Goal: Task Accomplishment & Management: Use online tool/utility

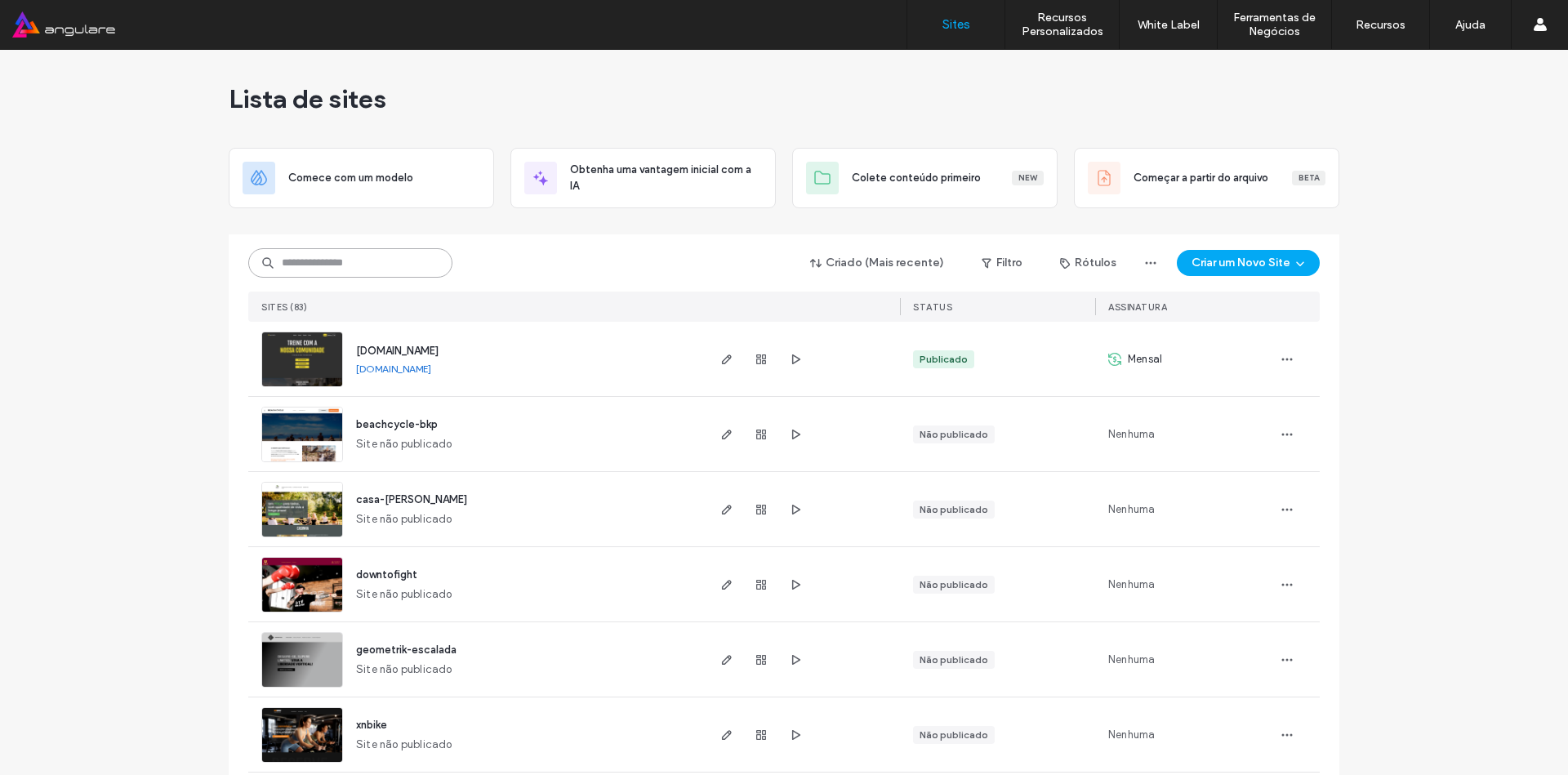
click at [362, 261] on input at bounding box center [351, 263] width 204 height 29
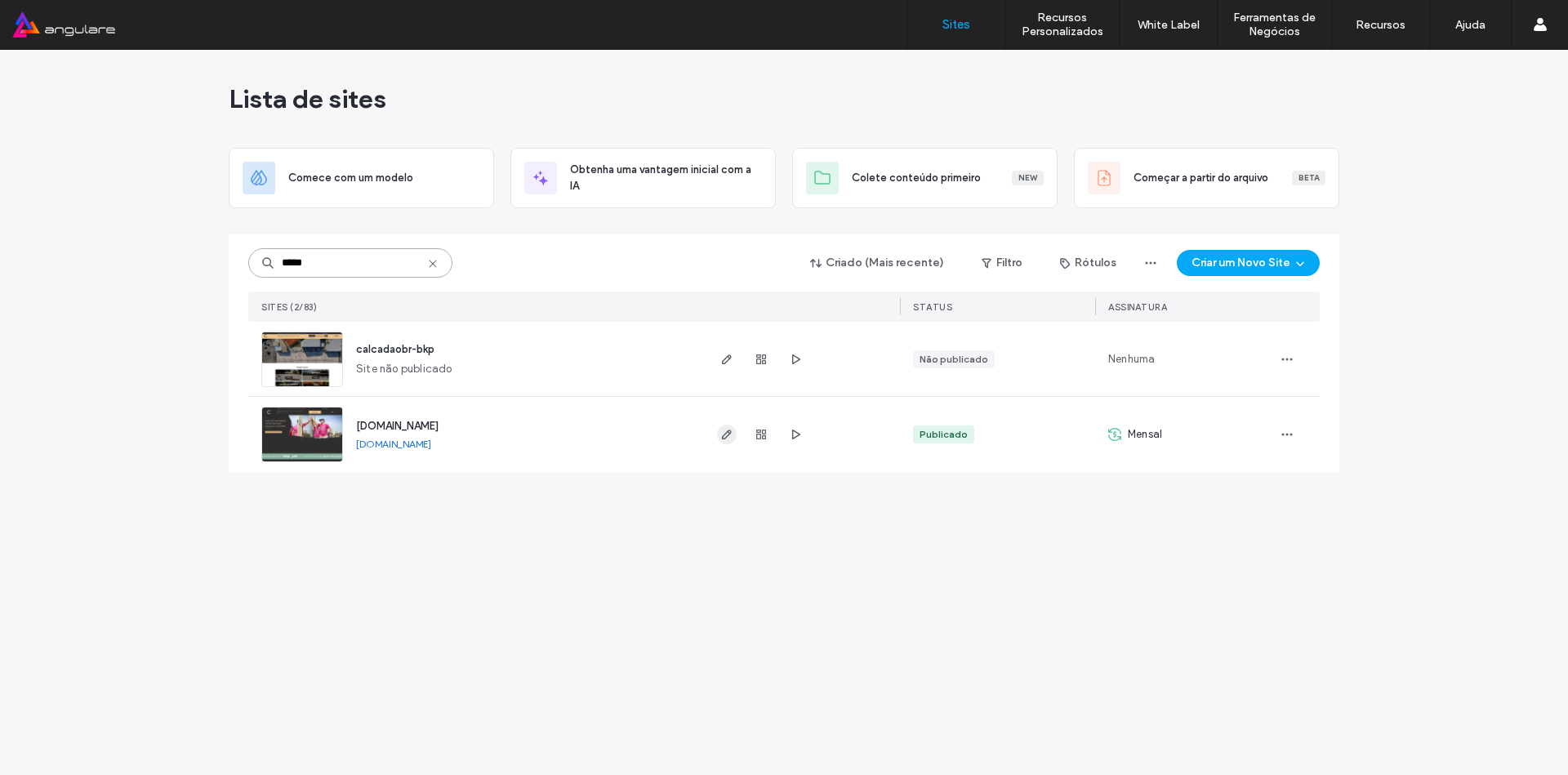
type input "*****"
click at [727, 432] on use "button" at bounding box center [726, 434] width 9 height 9
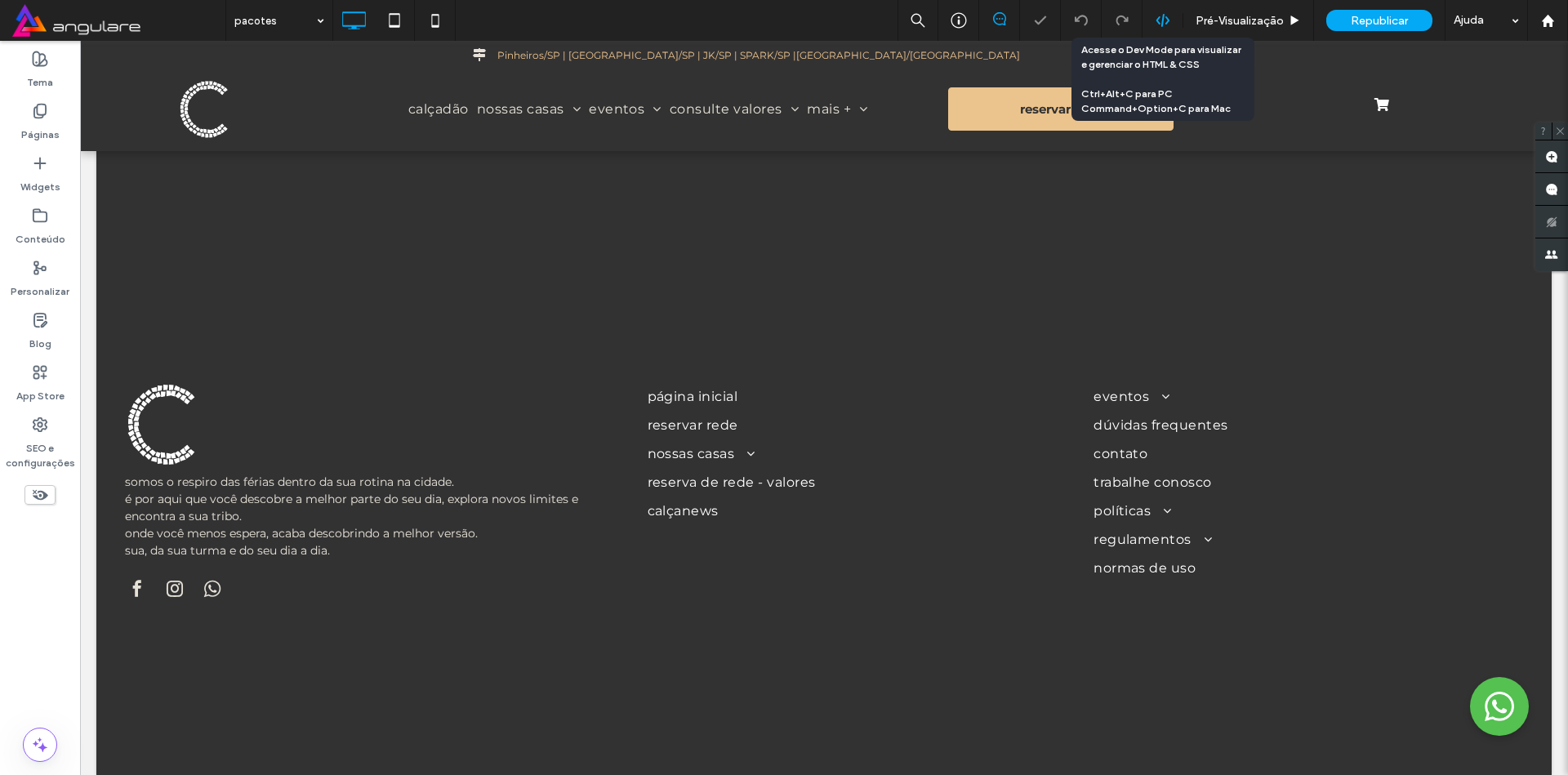
click at [1163, 24] on icon at bounding box center [1162, 20] width 15 height 15
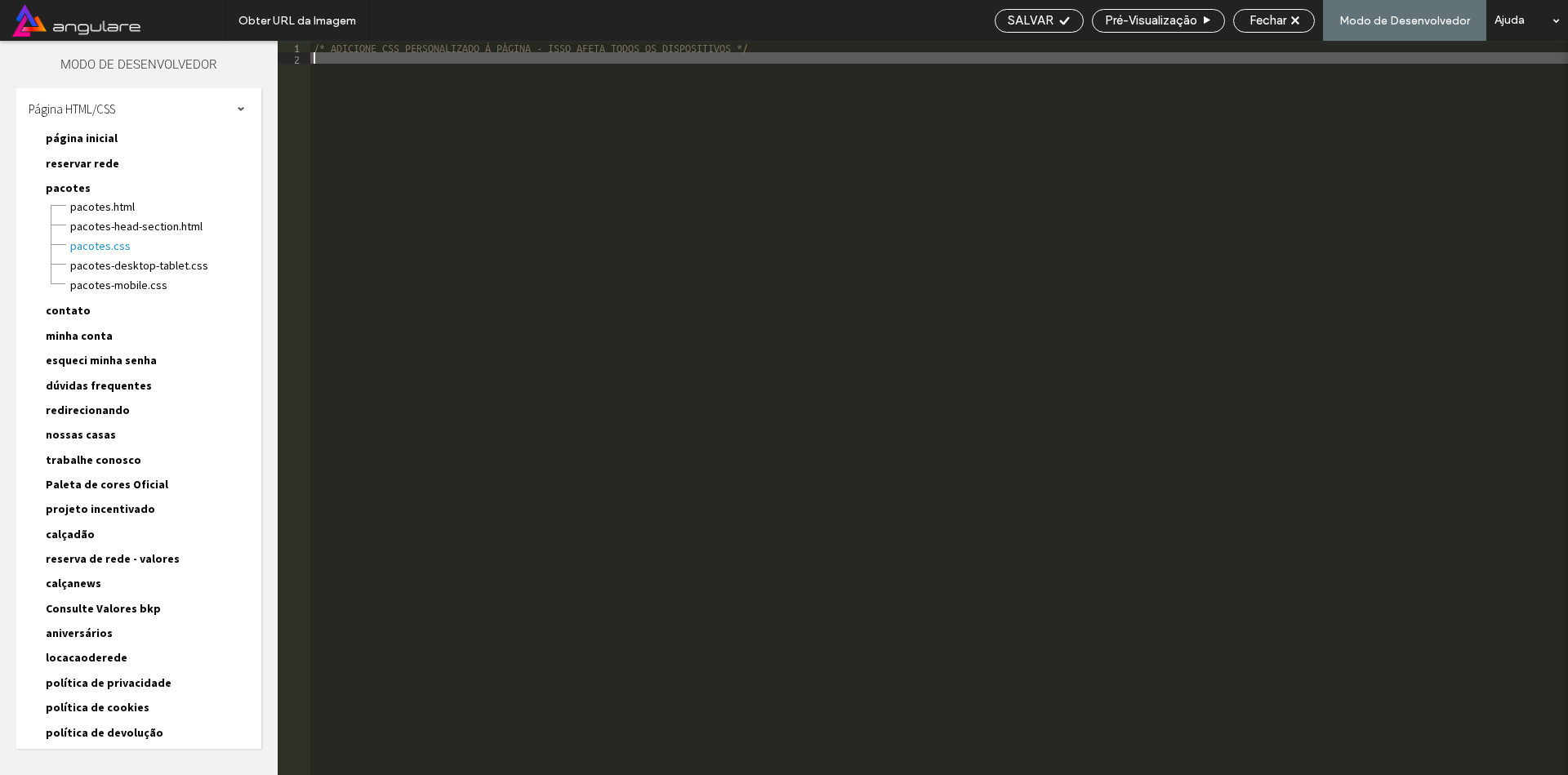
click at [546, 325] on div "/* ADICIONE CSS PERSONALIZADO À PÁGINA - ISSO AFETA TODOS OS DISPOSITIVOS */" at bounding box center [1077, 419] width 1535 height 757
click at [130, 268] on span "pacotes-desktop-tablet.css" at bounding box center [165, 265] width 192 height 16
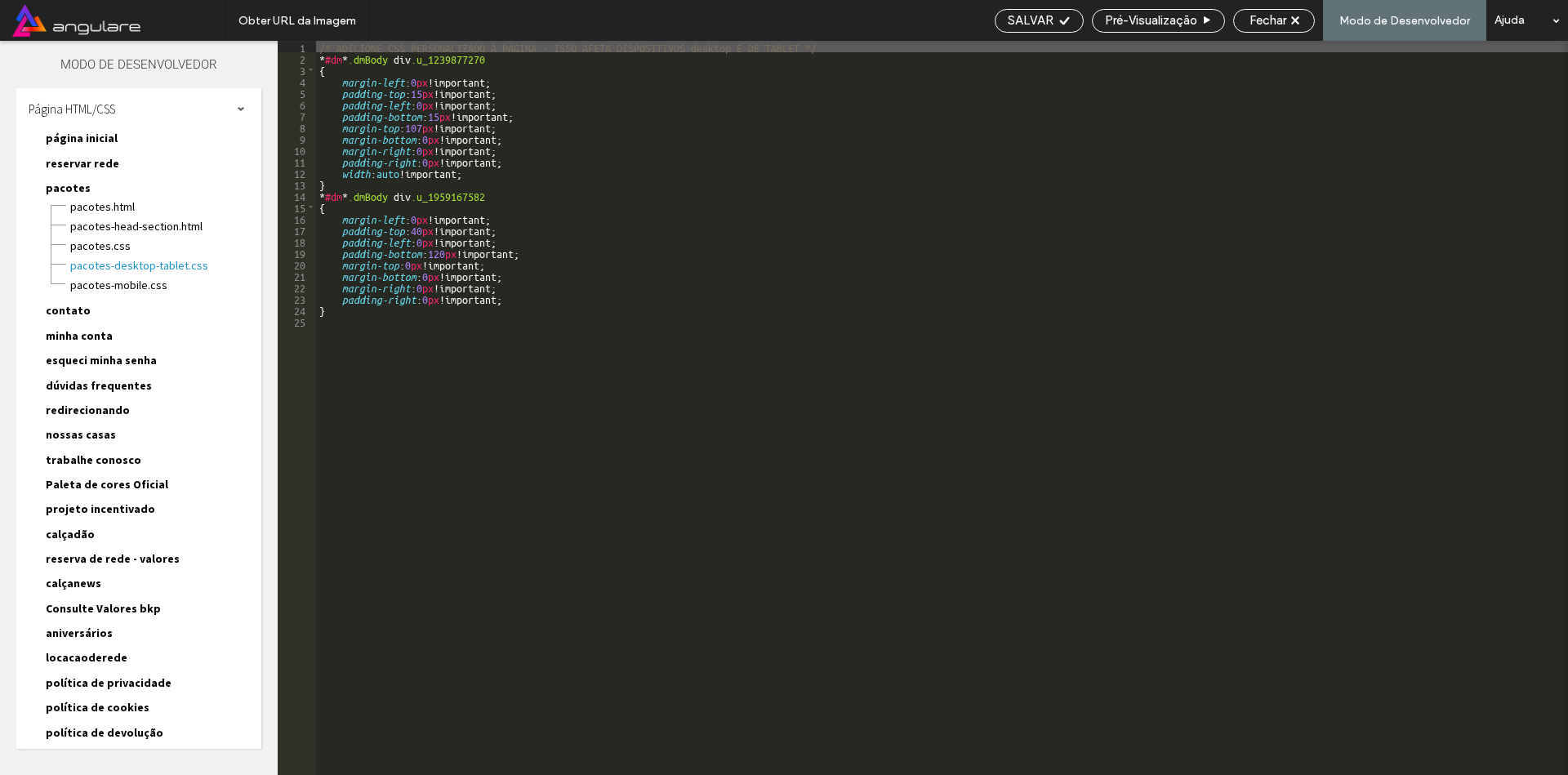
click at [330, 372] on div "/* ADICIONE CSS PERSONALIZADO À PÁGINA - ISSO AFETA DISPOSITIVOS desktop E DE T…" at bounding box center [942, 419] width 1252 height 757
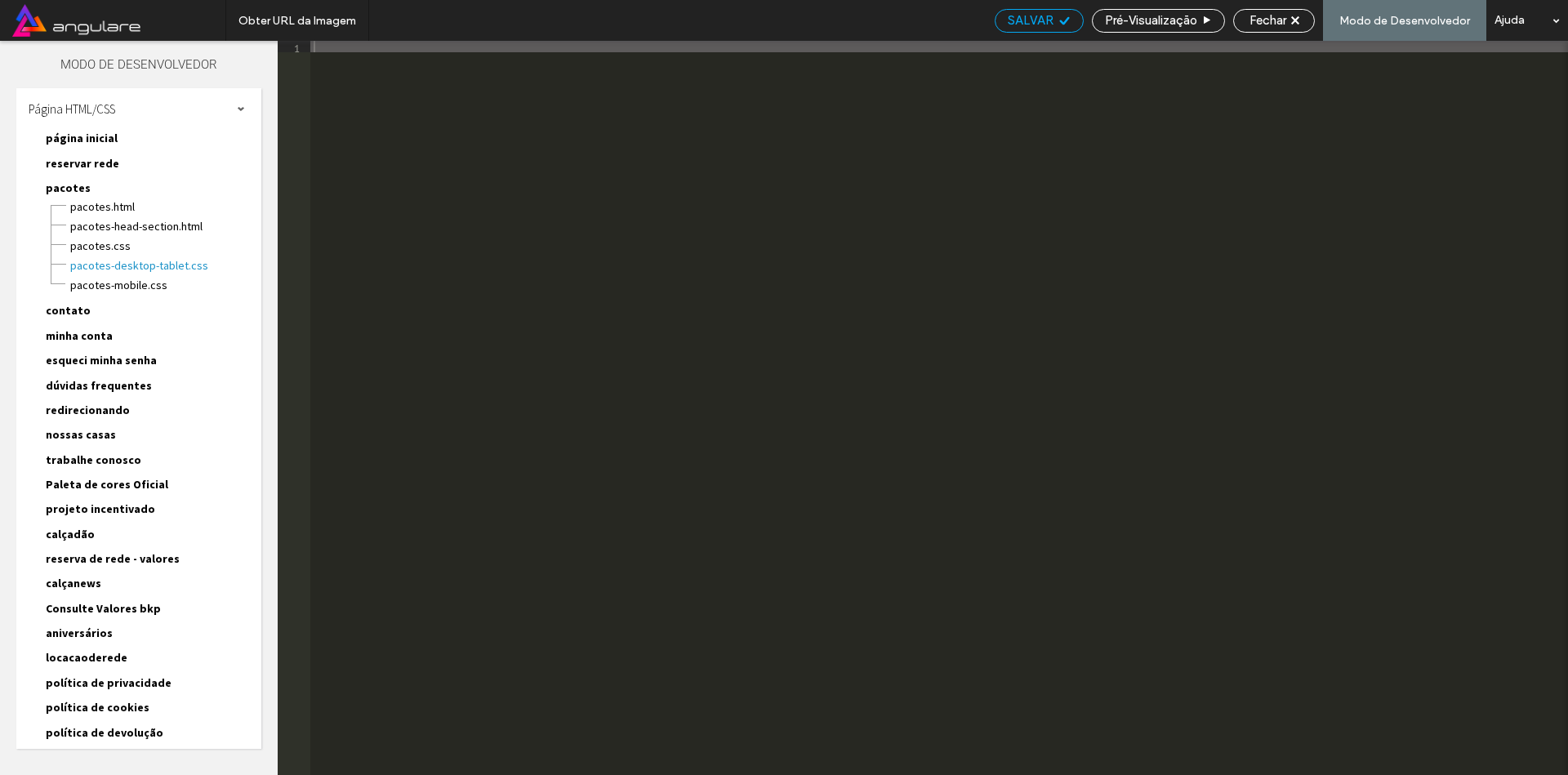
click at [1040, 23] on span "SALVAR" at bounding box center [1030, 20] width 46 height 15
click at [119, 286] on span "pacotes-mobile.css" at bounding box center [165, 284] width 192 height 16
select select
click at [1008, 34] on div "SALVAR Pré-Visualizaçāo Fechar Modo de Desenvolvedor Ajuda" at bounding box center [1277, 21] width 582 height 41
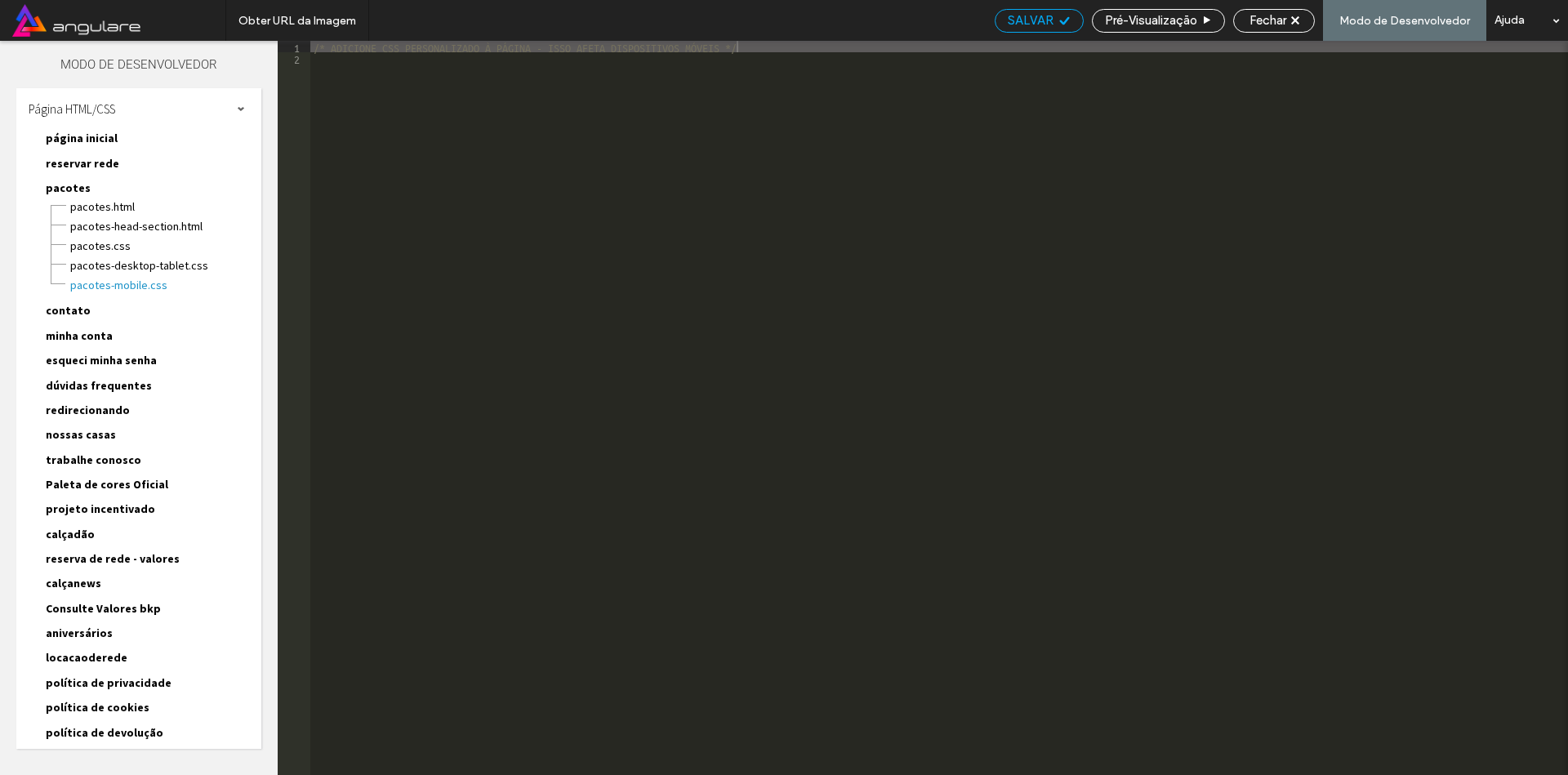
click at [1034, 31] on div "SALVAR" at bounding box center [1040, 21] width 89 height 24
click at [1195, 20] on span "Pré-Visualizaçāo" at bounding box center [1150, 20] width 92 height 15
click at [1261, 13] on span "Fechar" at bounding box center [1267, 20] width 37 height 15
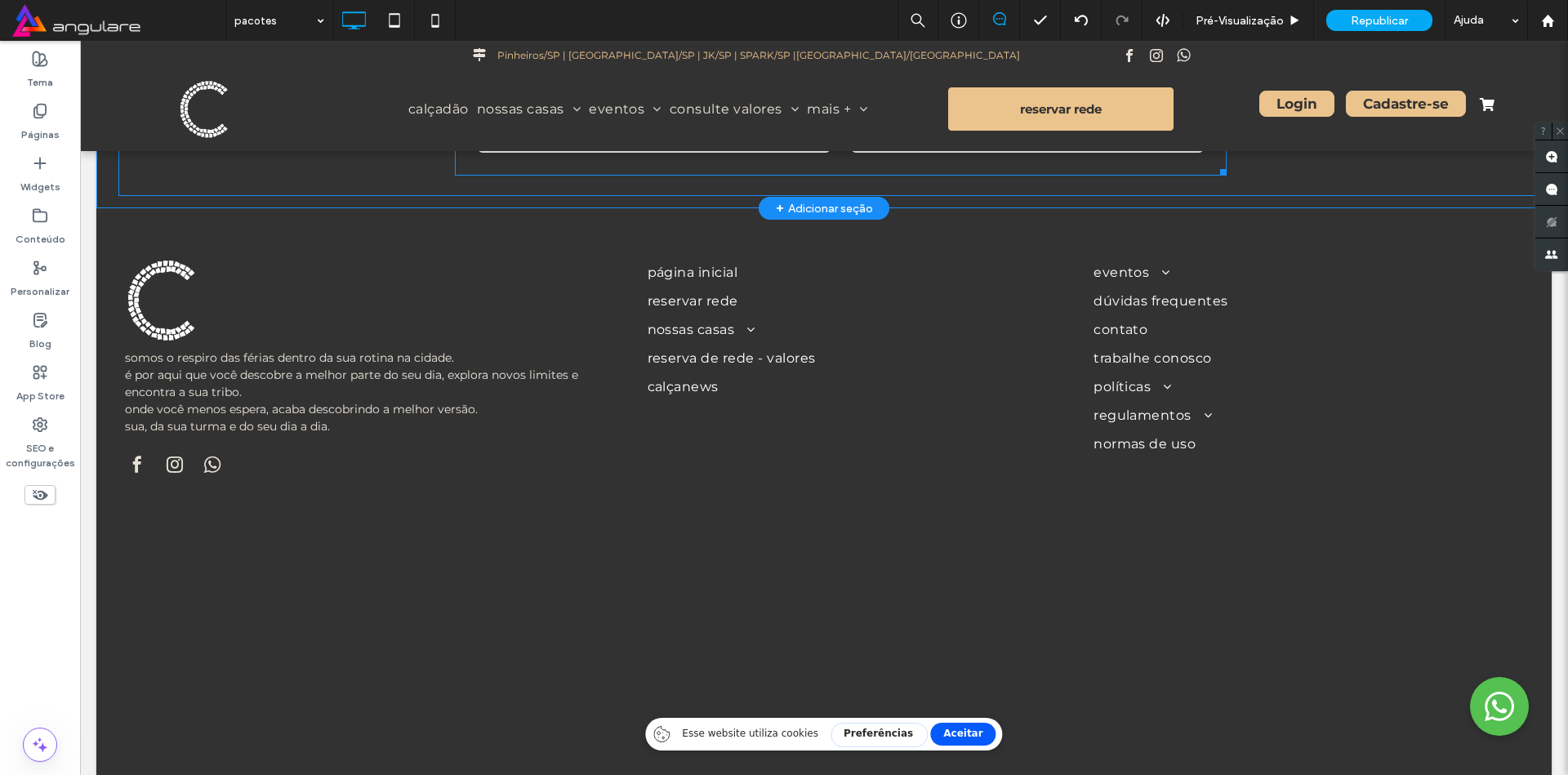
click at [1022, 155] on span at bounding box center [841, 135] width 772 height 81
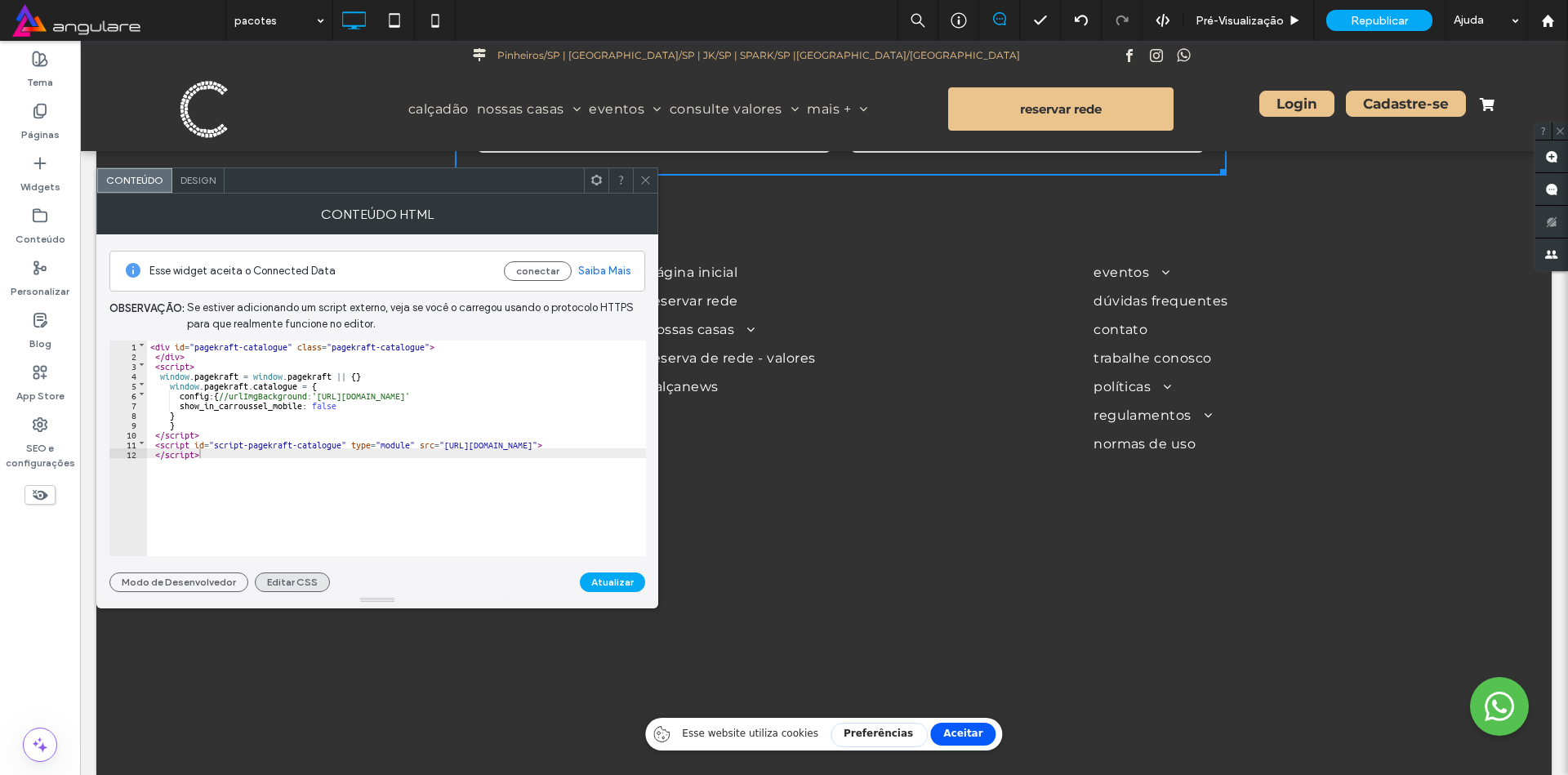
click at [297, 588] on button "Editar CSS" at bounding box center [292, 582] width 75 height 20
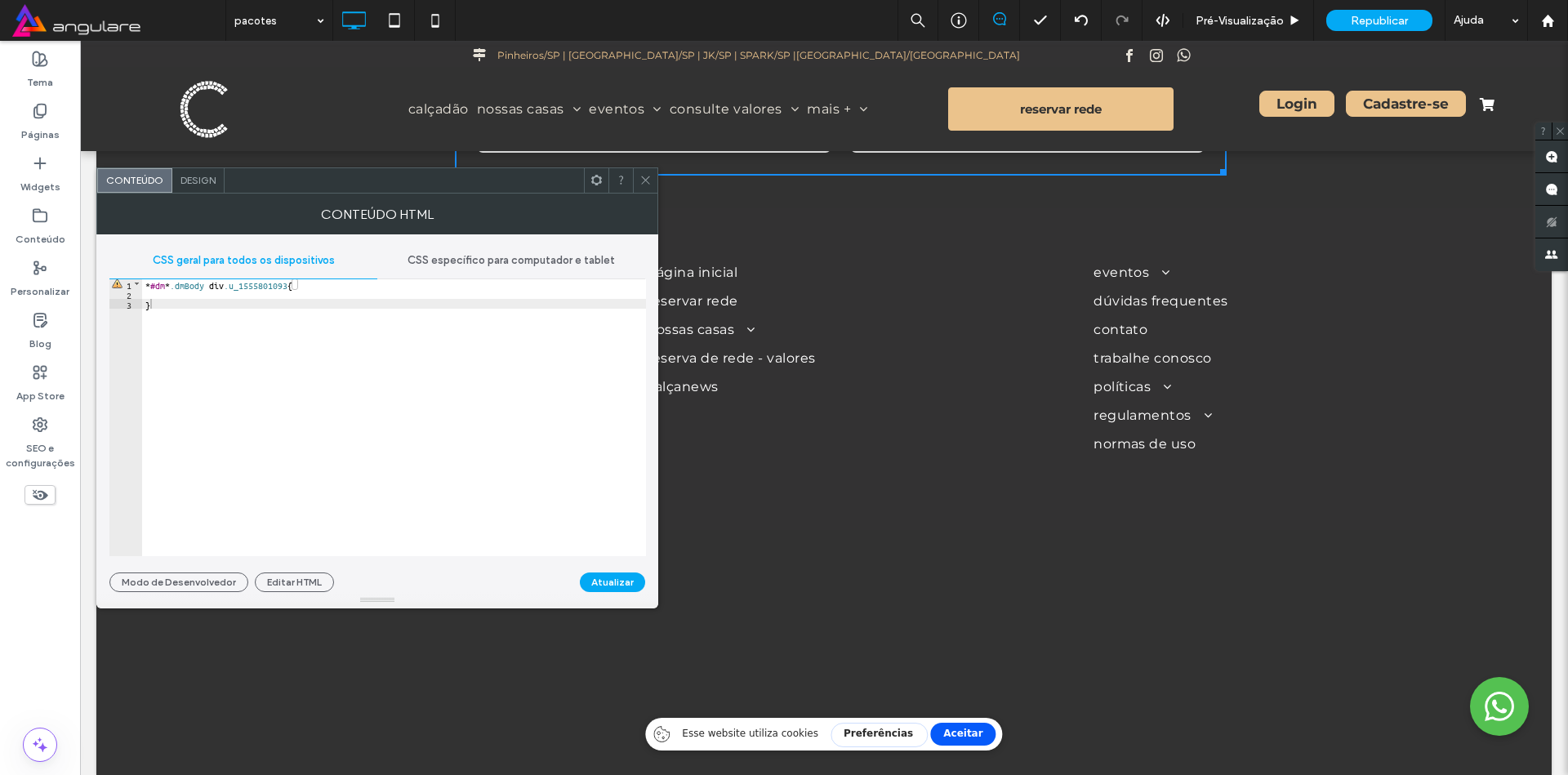
click at [479, 255] on span "CSS específico para computador e tablet" at bounding box center [510, 260] width 207 height 13
click at [201, 259] on span "CSS geral para todos os dispositivos" at bounding box center [244, 260] width 182 height 13
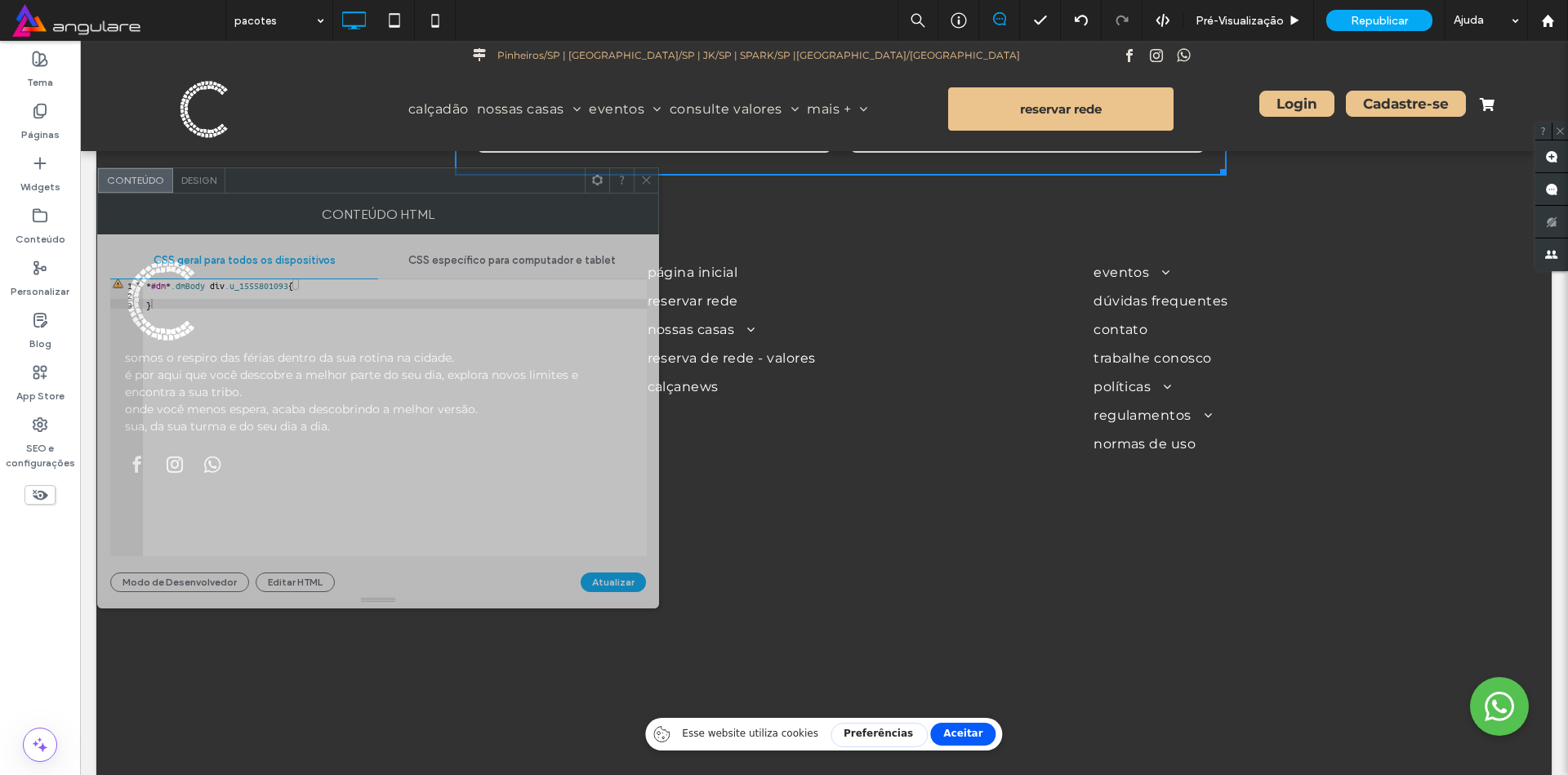
click at [198, 193] on div "Conteúdo HTML" at bounding box center [378, 214] width 562 height 41
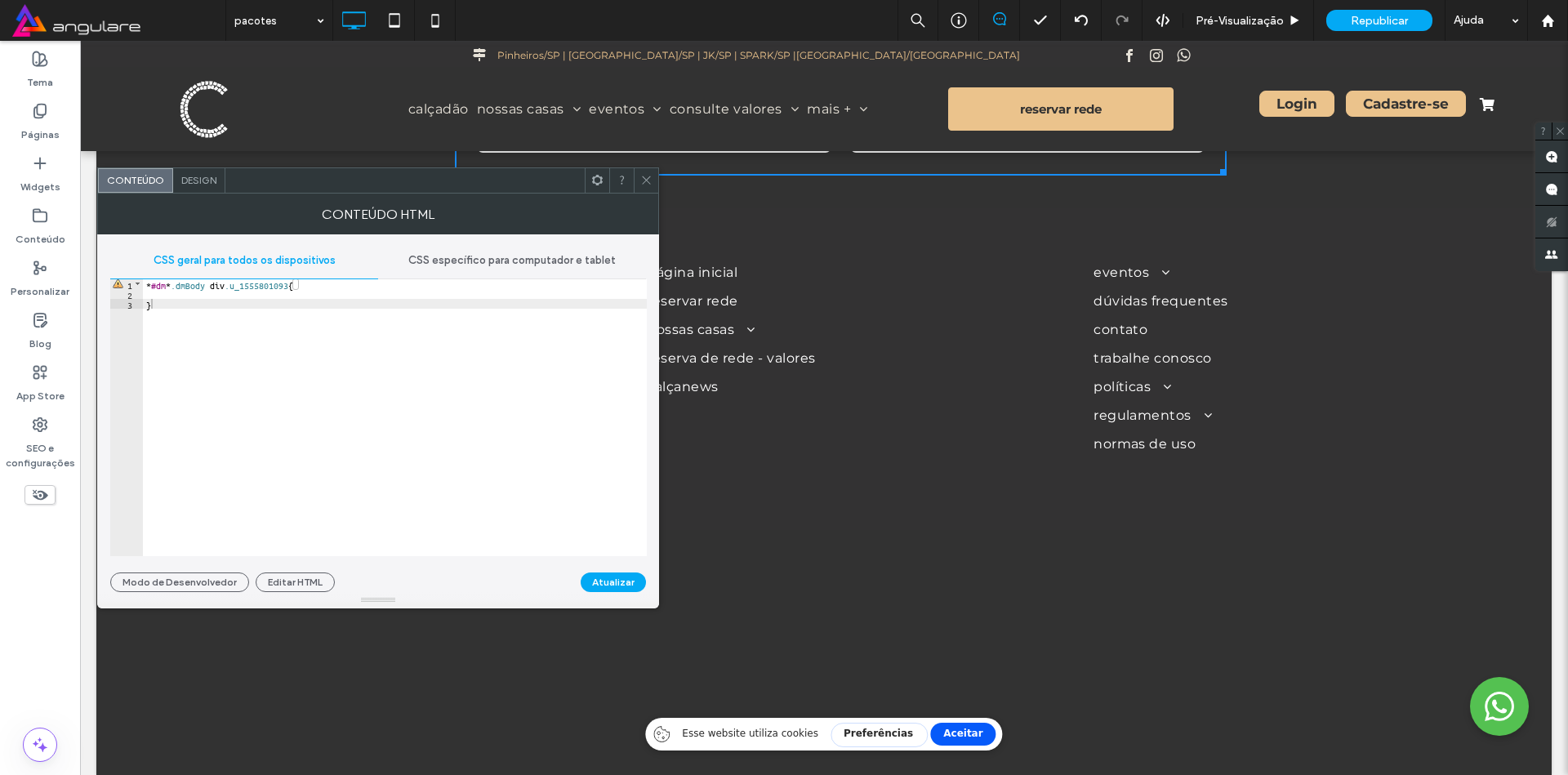
drag, startPoint x: 646, startPoint y: 180, endPoint x: 657, endPoint y: 198, distance: 21.1
click at [647, 180] on icon at bounding box center [646, 180] width 12 height 12
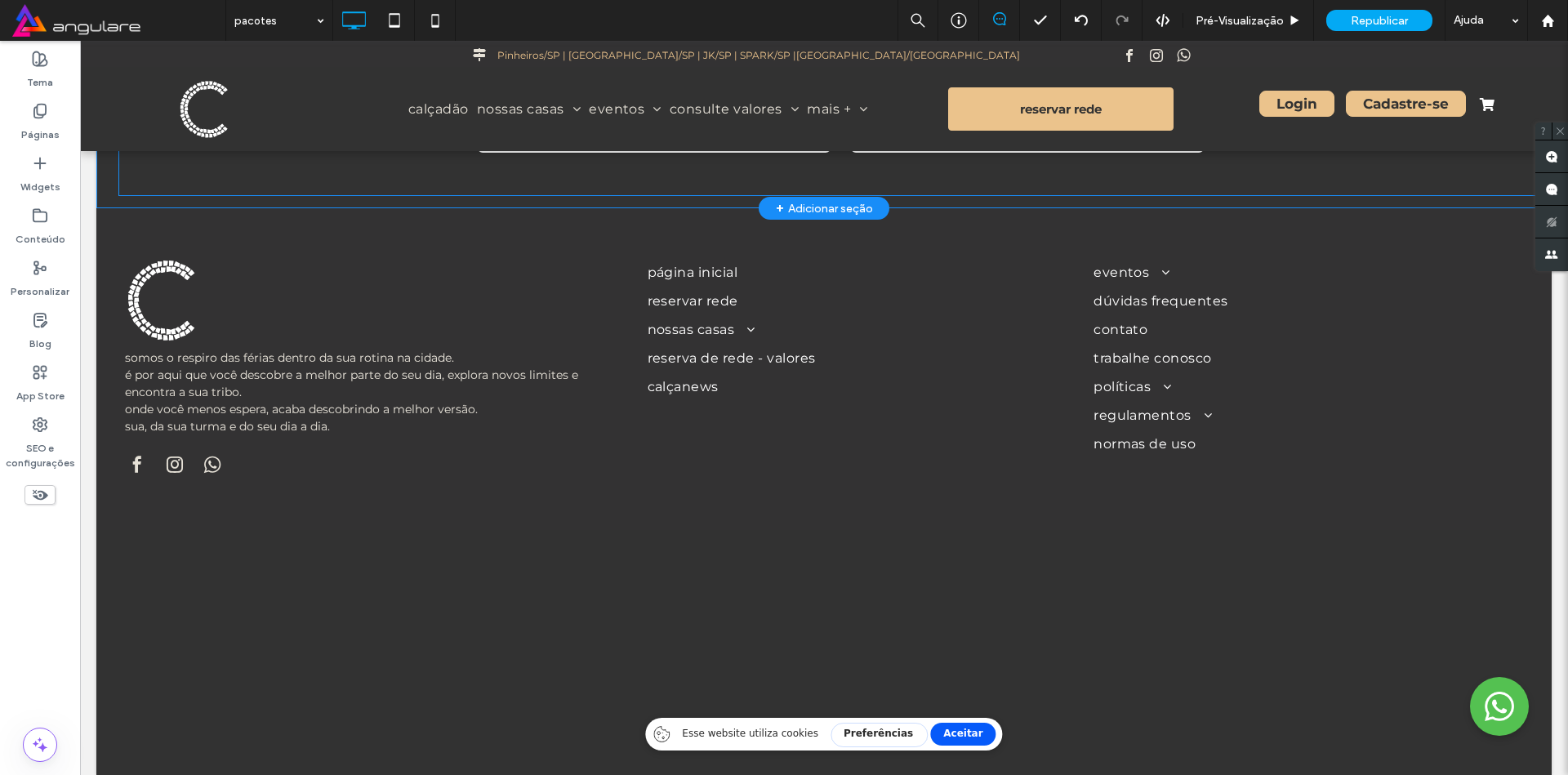
click at [257, 169] on div "**********" at bounding box center [835, 132] width 1433 height 126
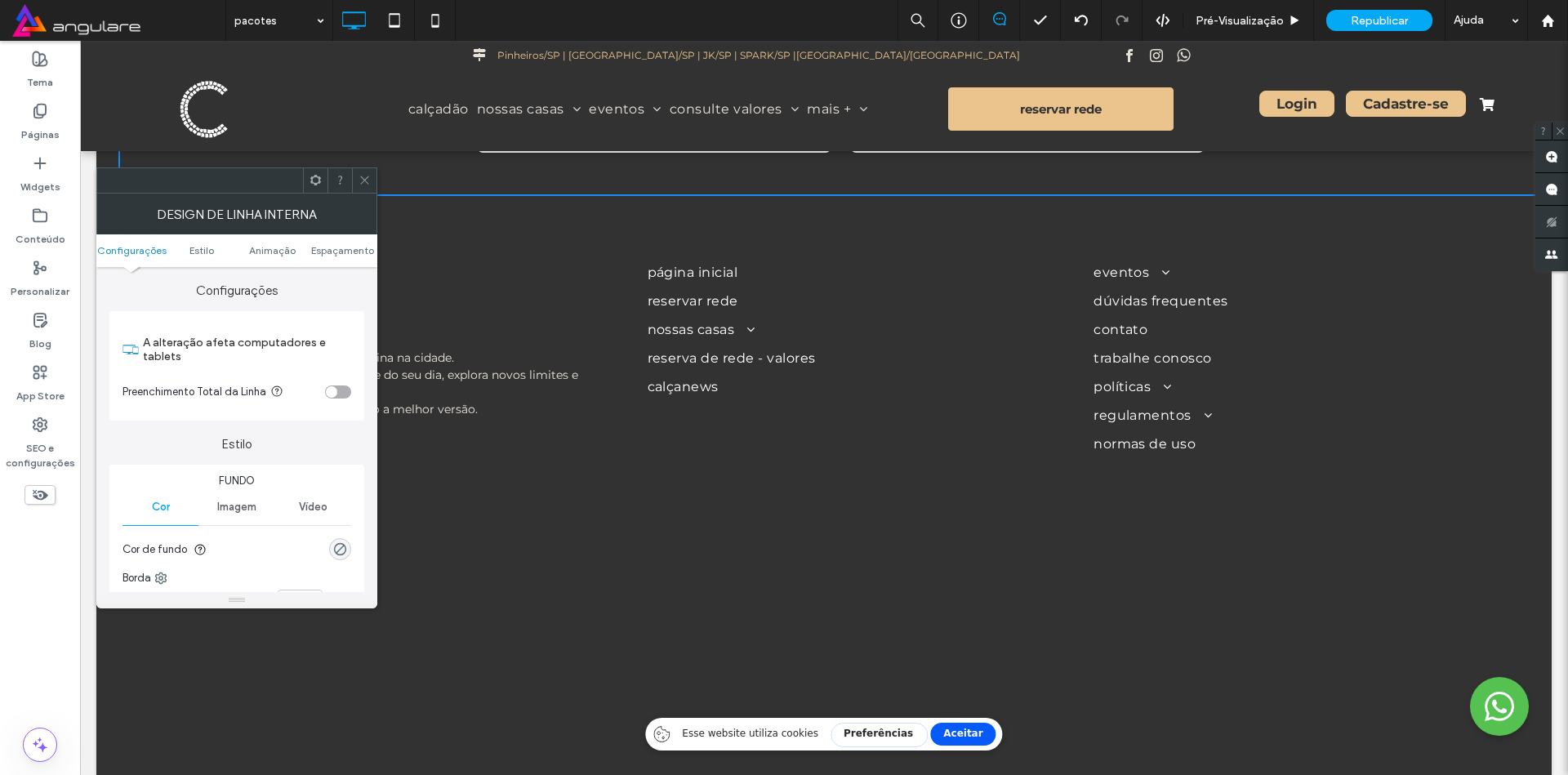
click at [342, 393] on div "toggle" at bounding box center [338, 392] width 26 height 13
click at [334, 250] on span "Espaçamento" at bounding box center [342, 250] width 63 height 12
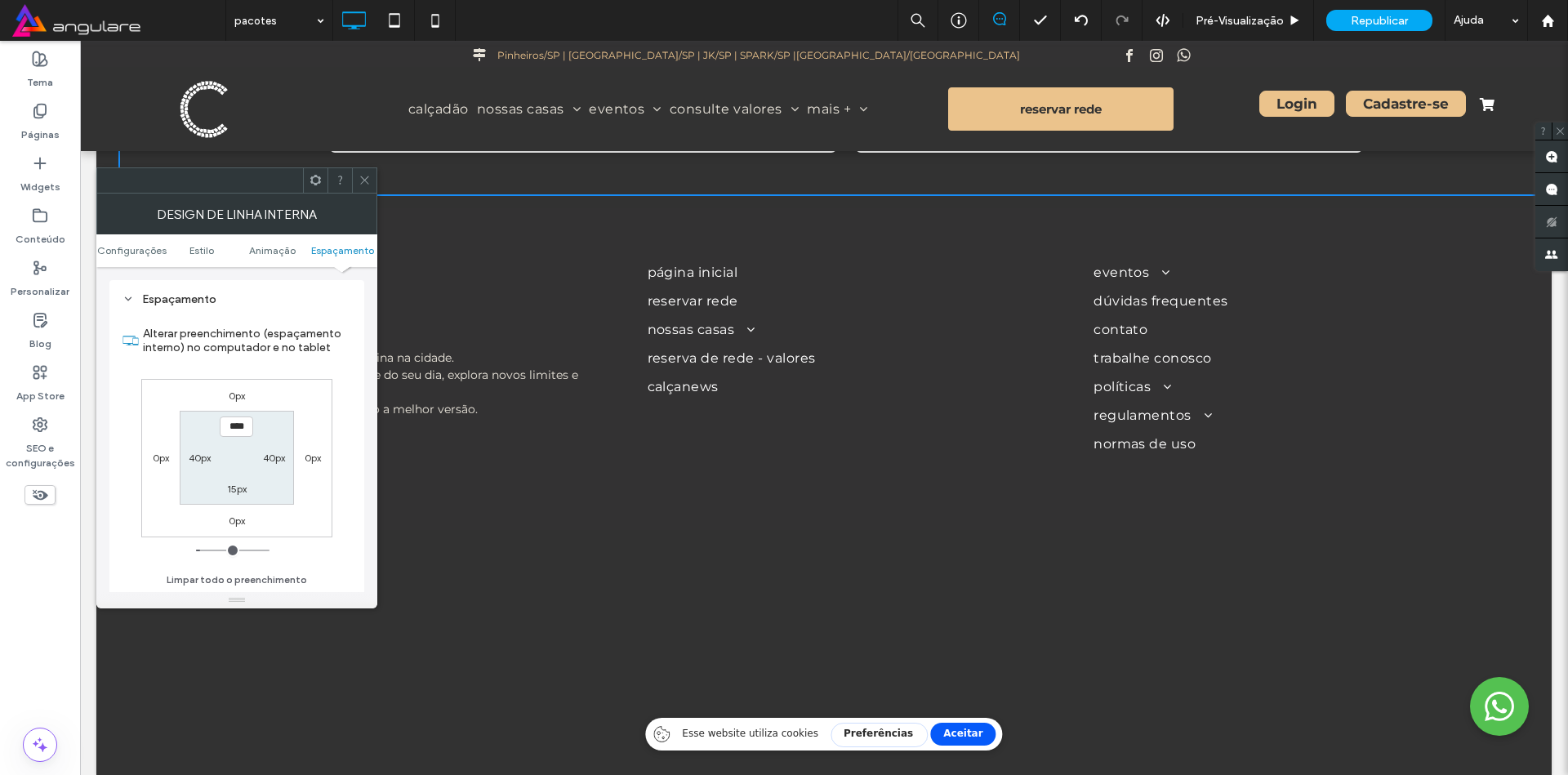
scroll to position [537, 0]
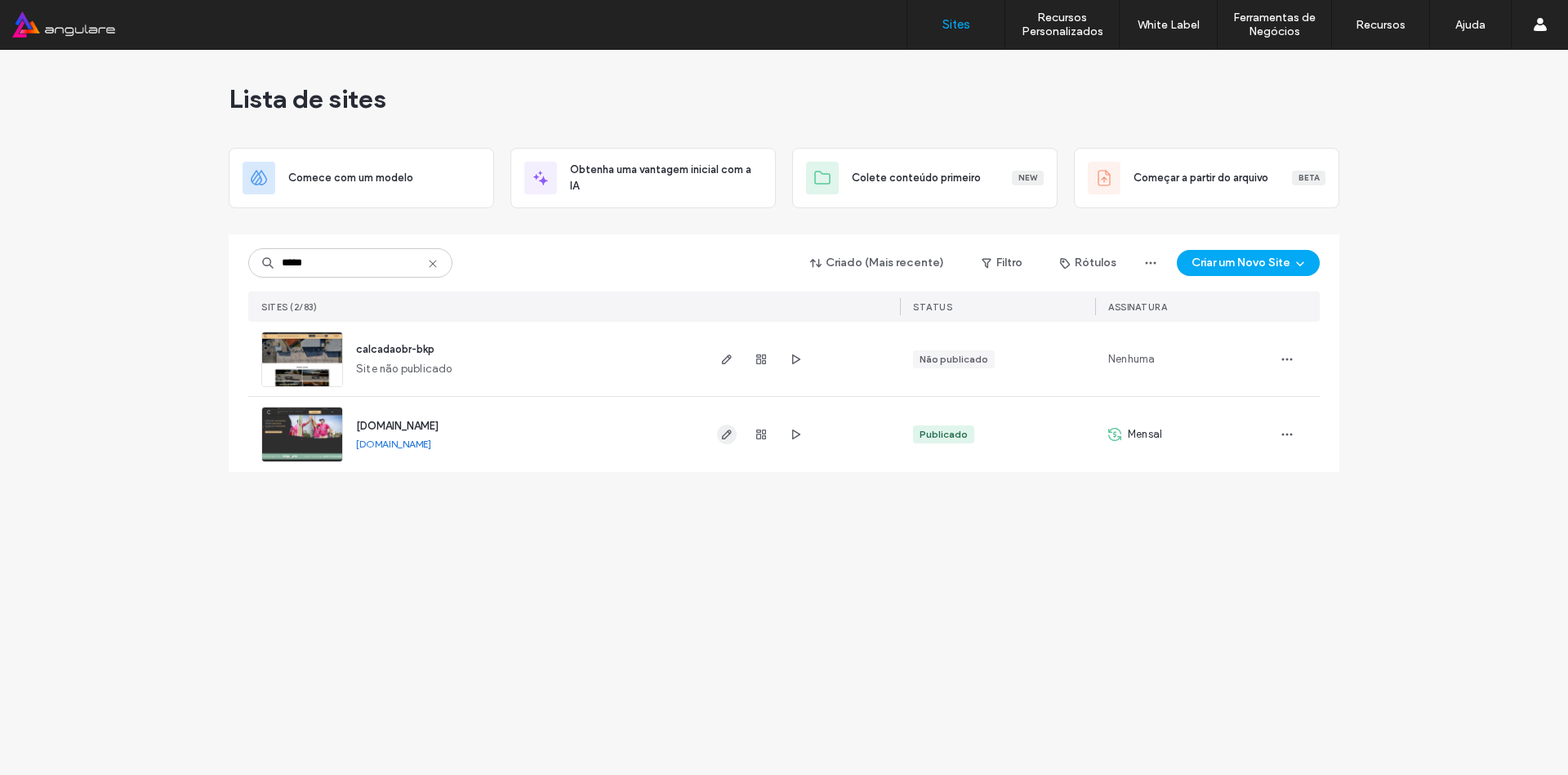
type input "*****"
click at [723, 436] on icon "button" at bounding box center [726, 434] width 13 height 13
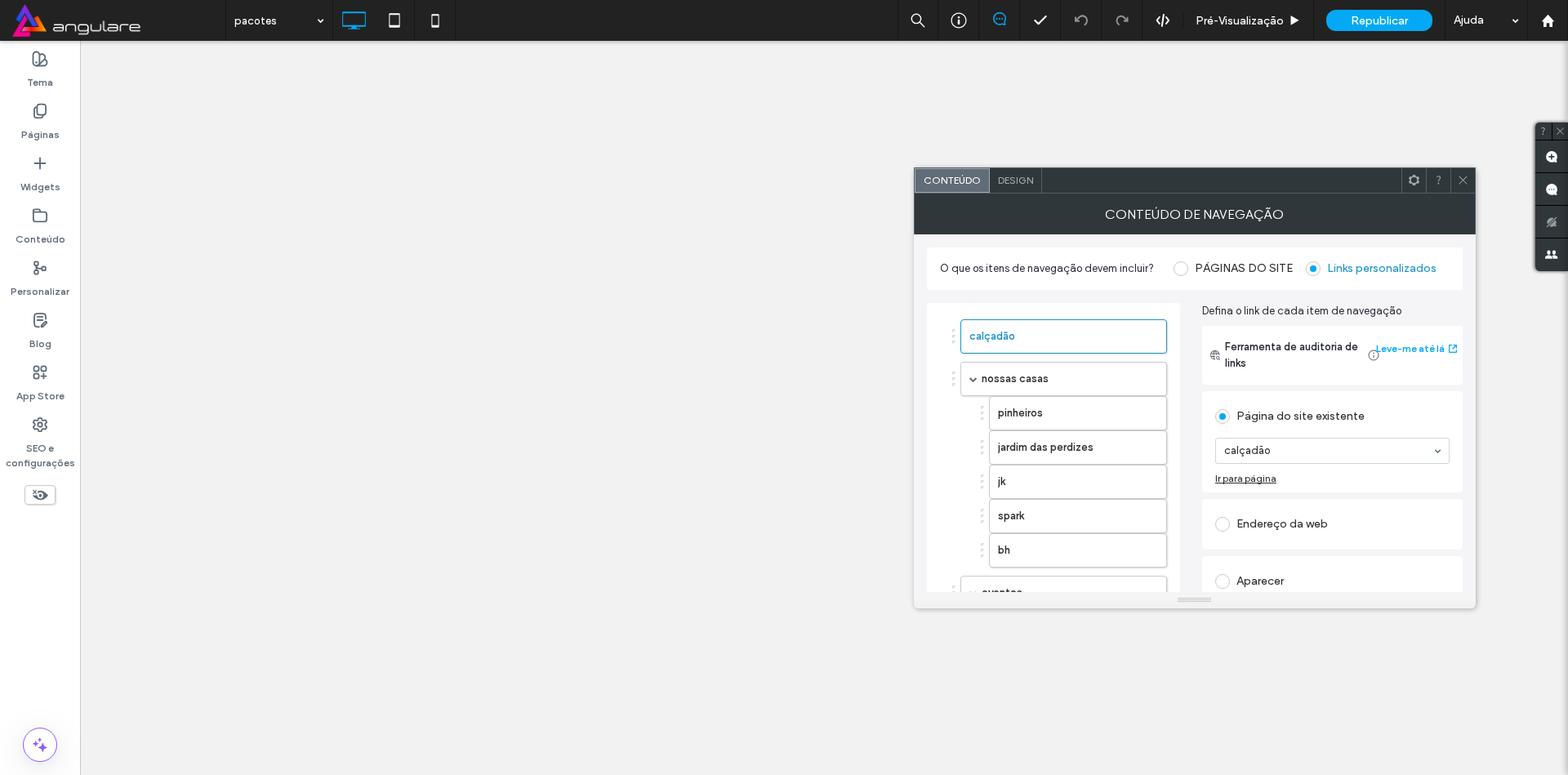
select select
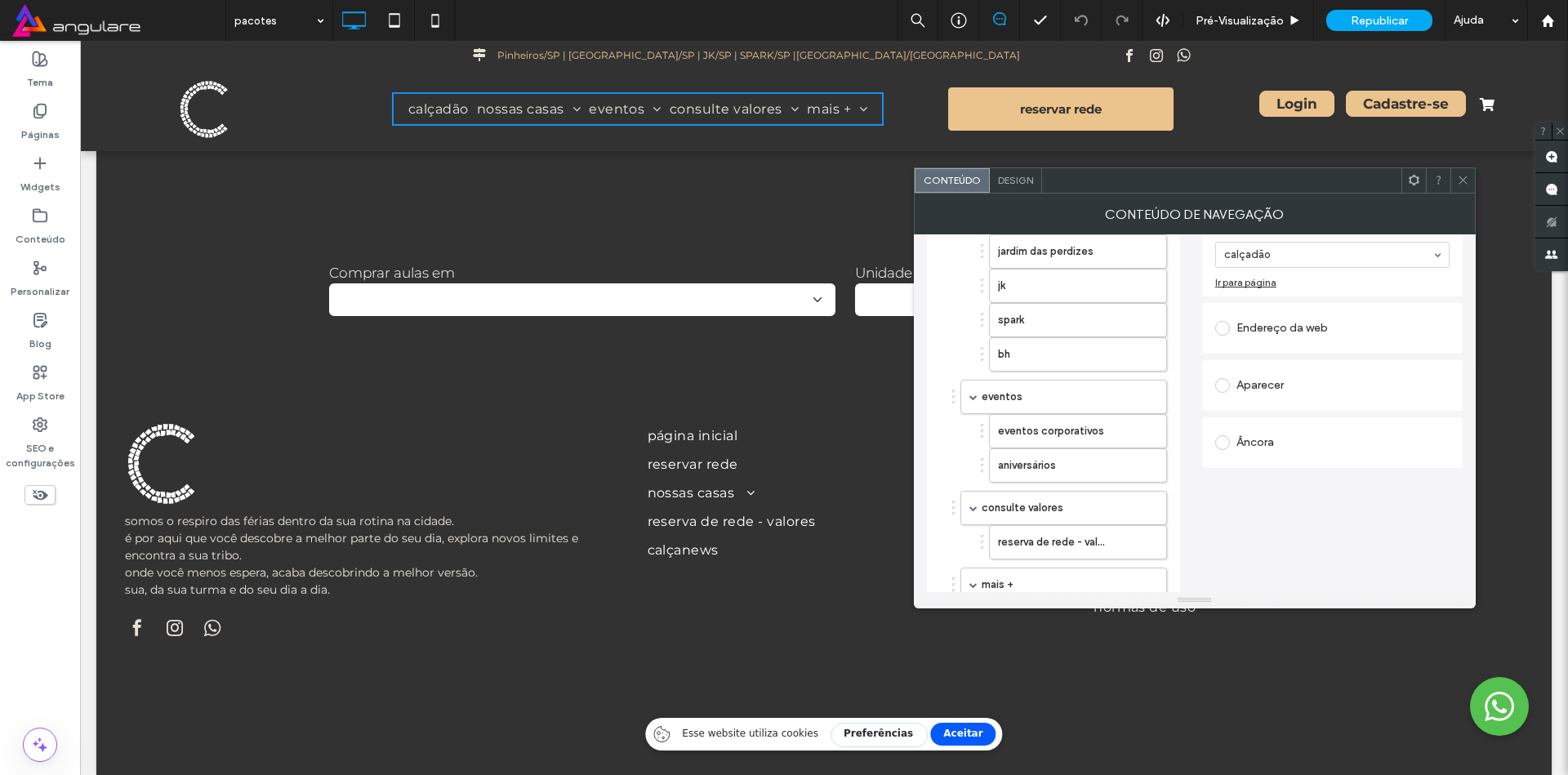
scroll to position [471, 0]
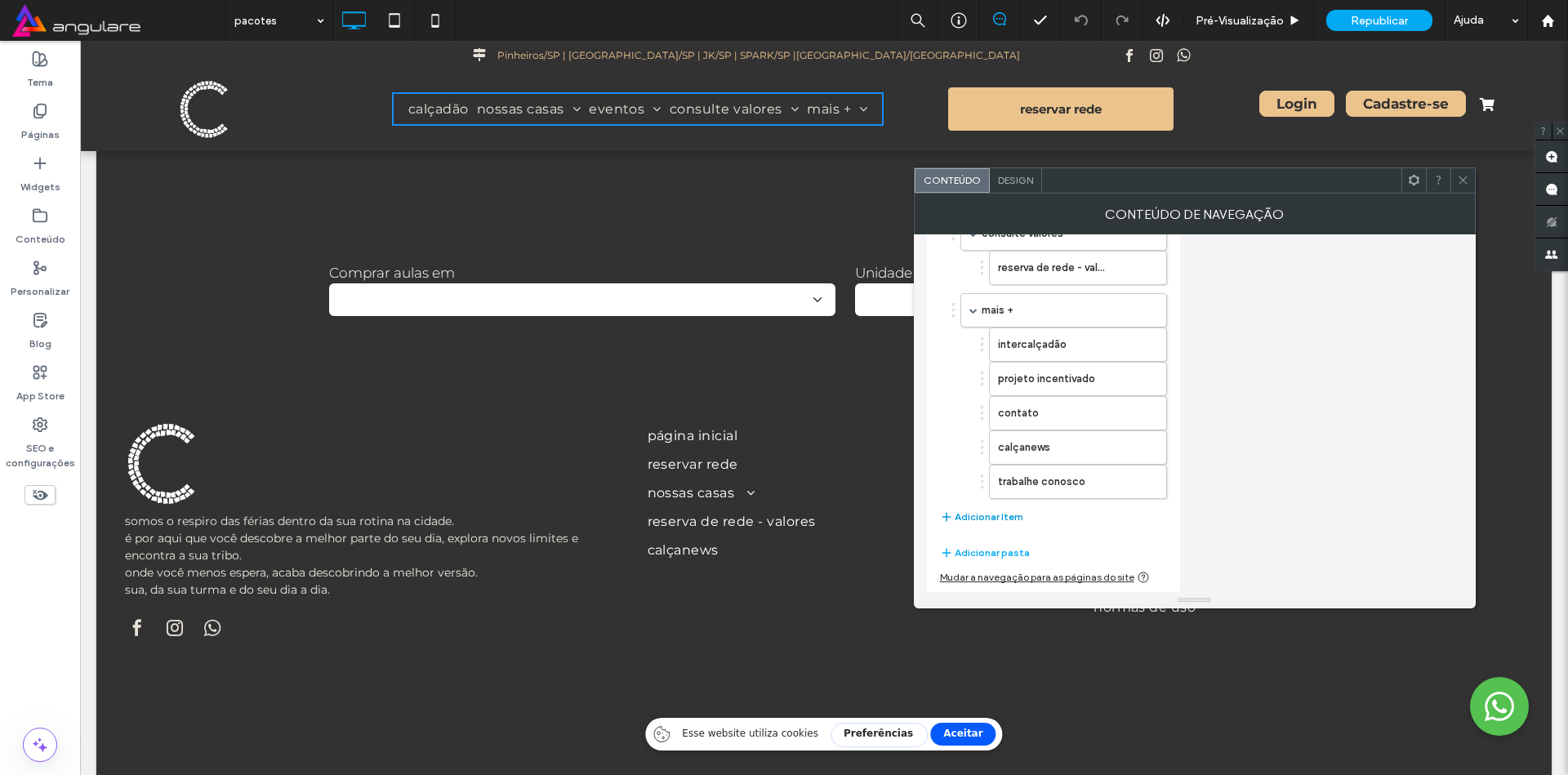
click at [990, 516] on button "Adicionar Item" at bounding box center [981, 516] width 83 height 20
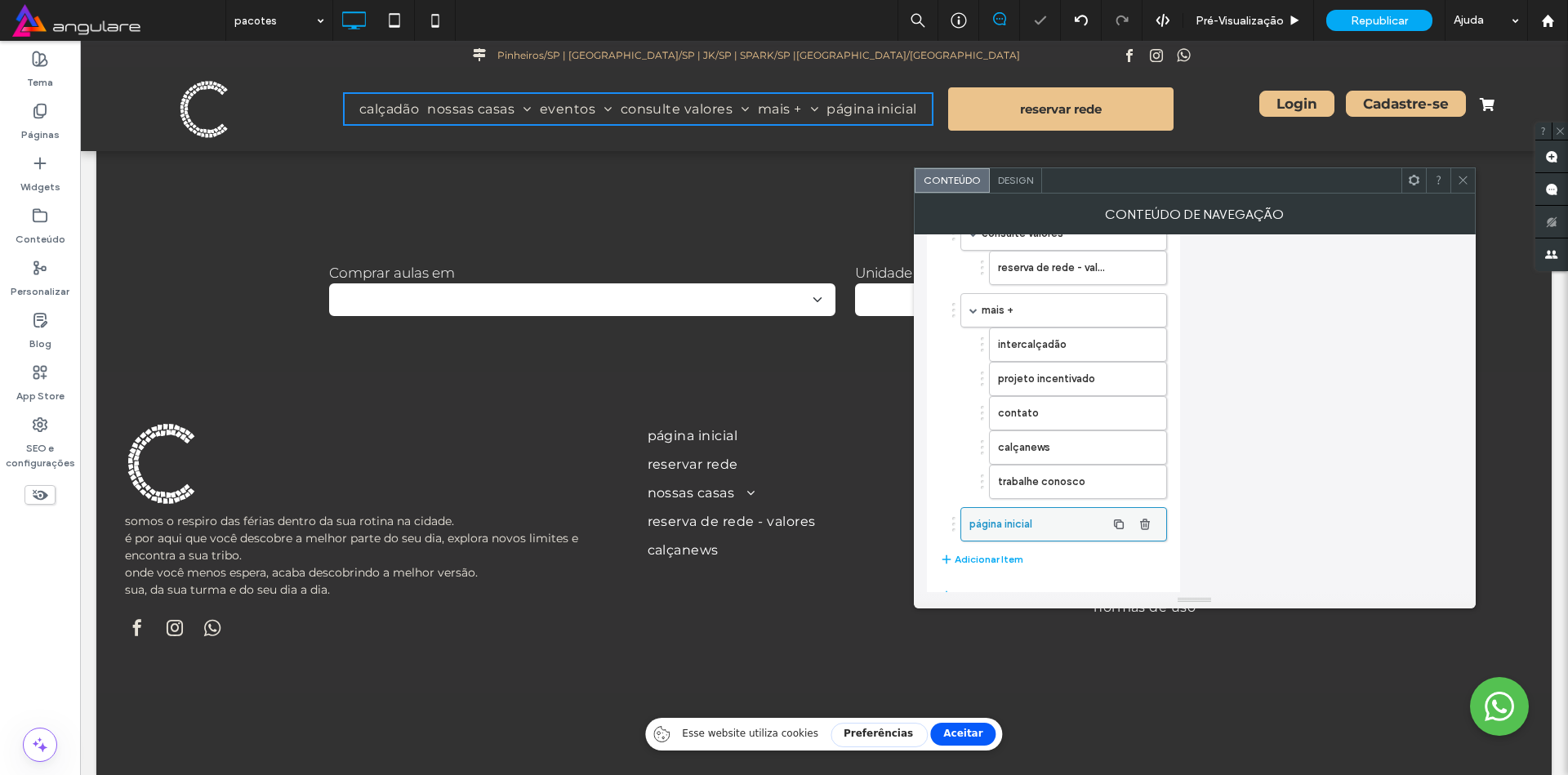
click at [1068, 524] on label "página inicial" at bounding box center [1037, 524] width 137 height 33
click at [976, 522] on label "página inicial" at bounding box center [1037, 524] width 137 height 33
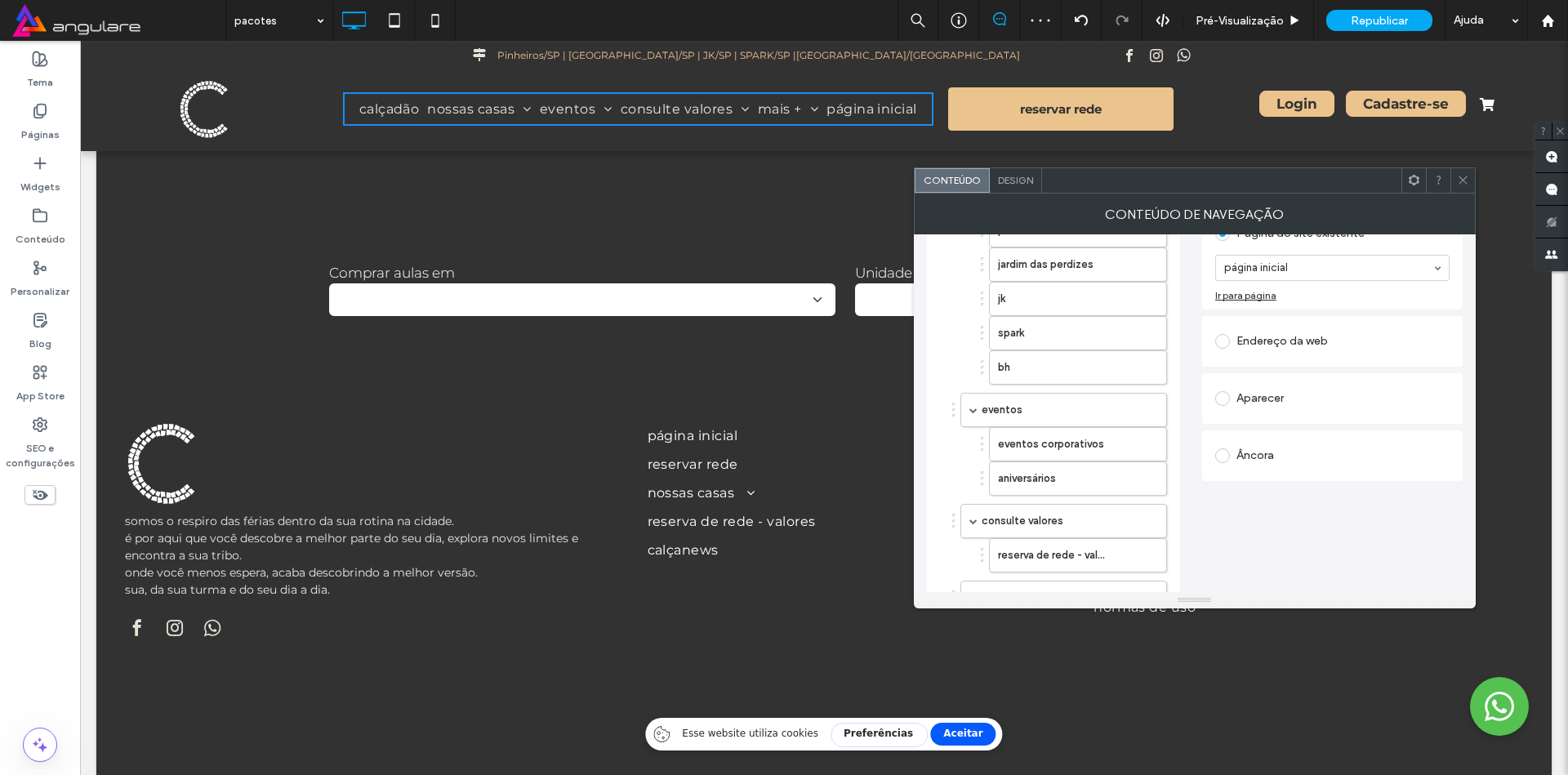
scroll to position [0, 0]
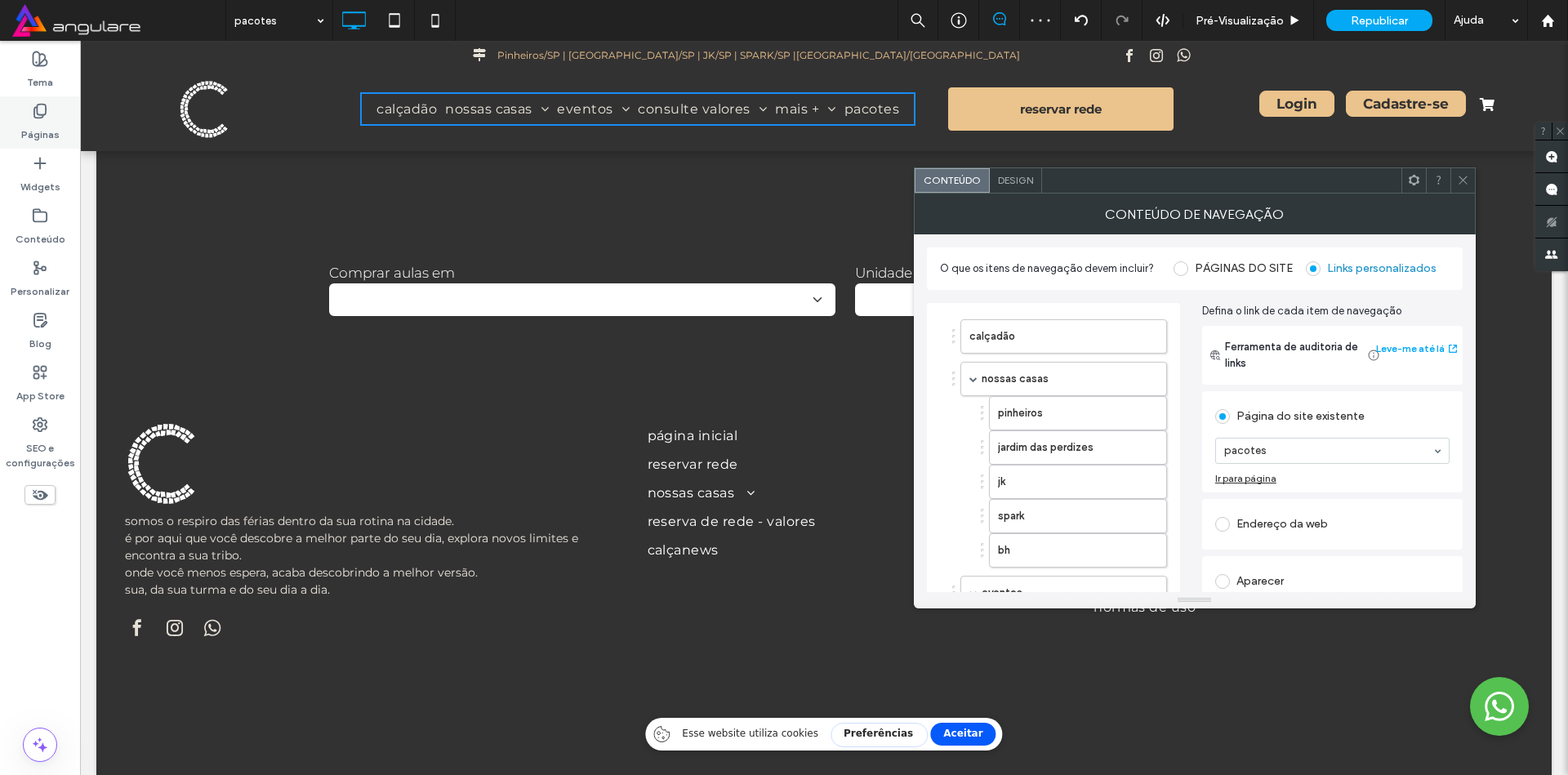
click at [33, 111] on icon at bounding box center [40, 111] width 16 height 16
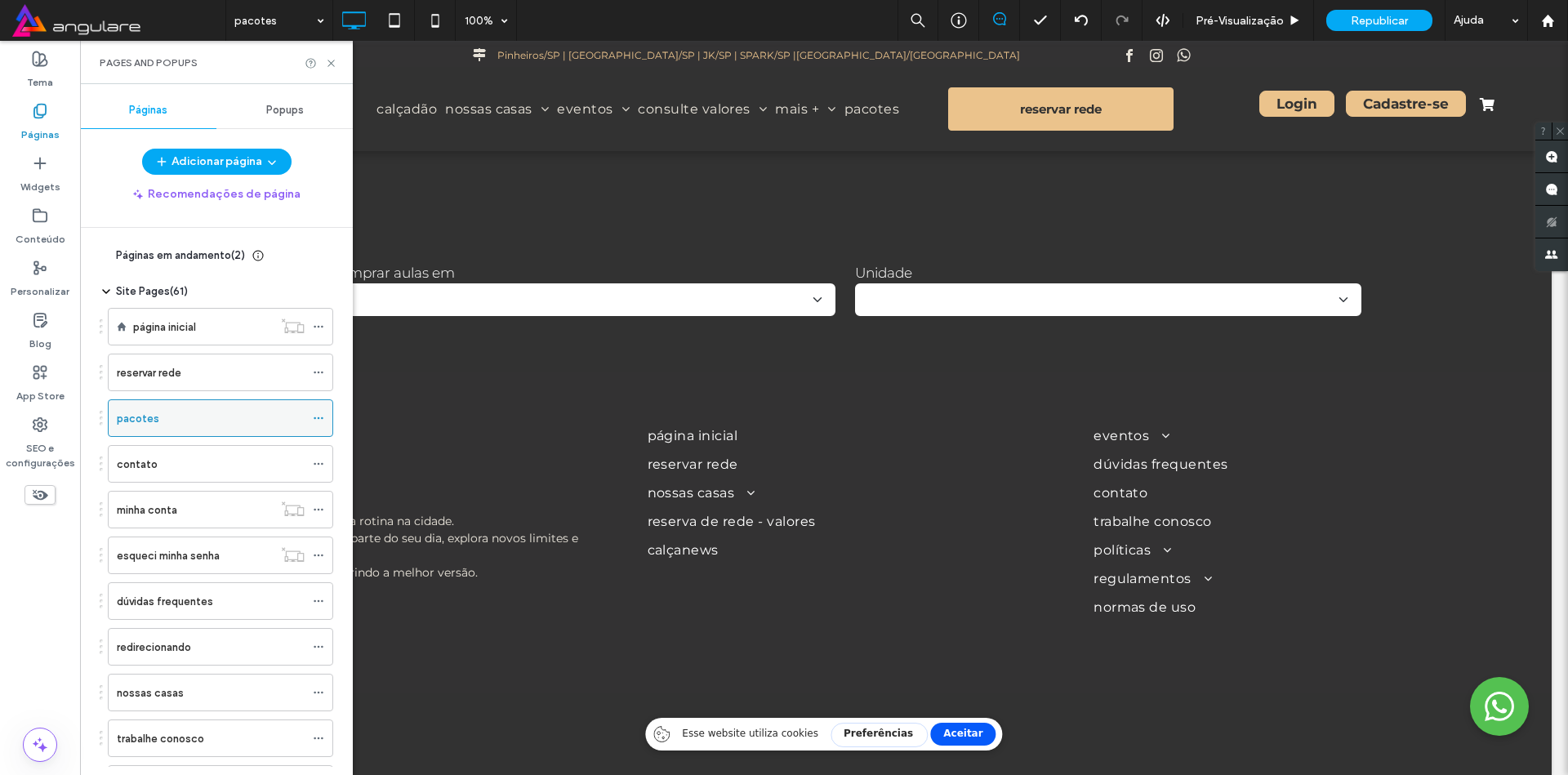
click at [319, 414] on icon at bounding box center [318, 418] width 11 height 11
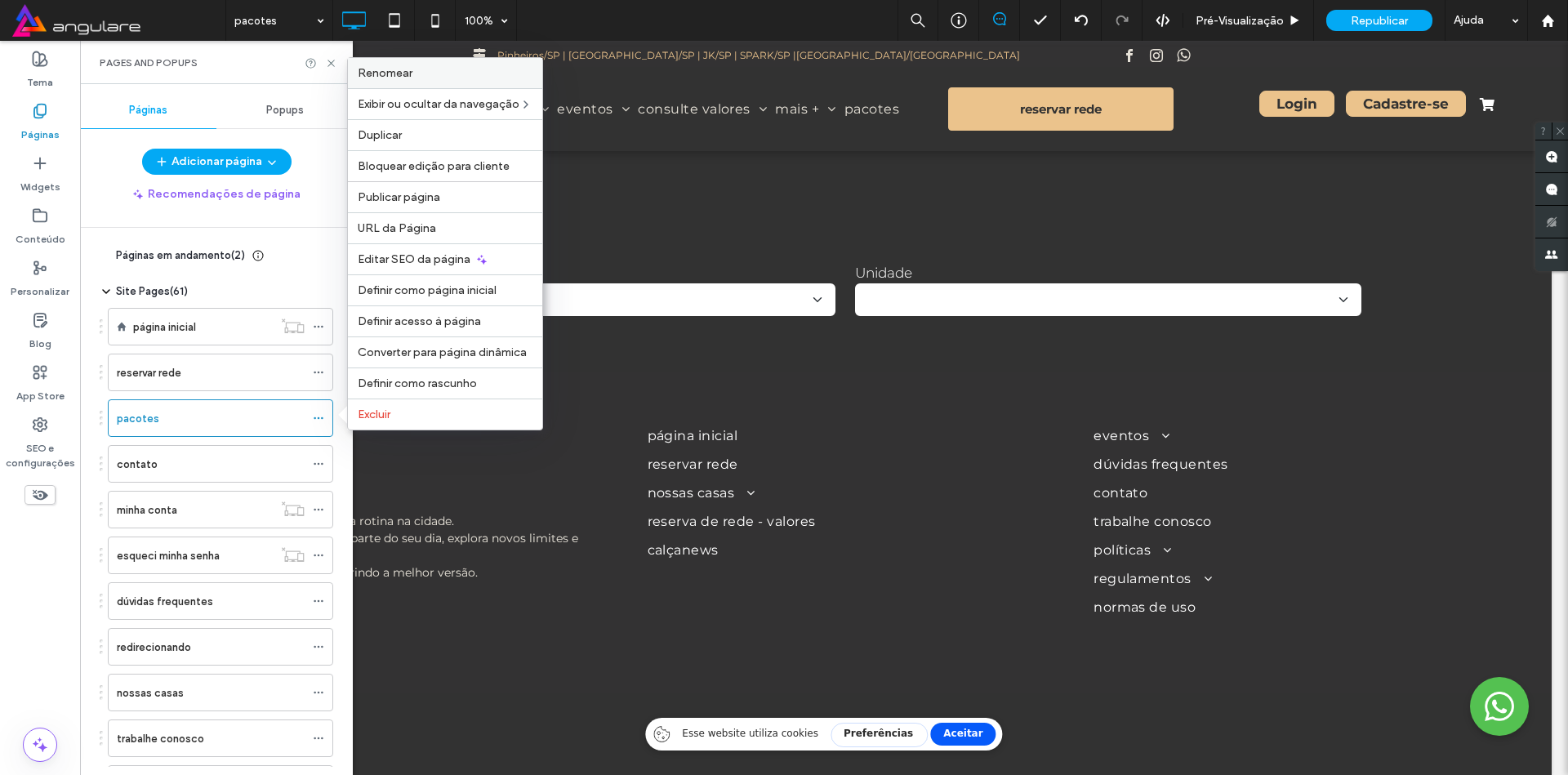
click at [409, 76] on span "Renomear" at bounding box center [385, 73] width 55 height 14
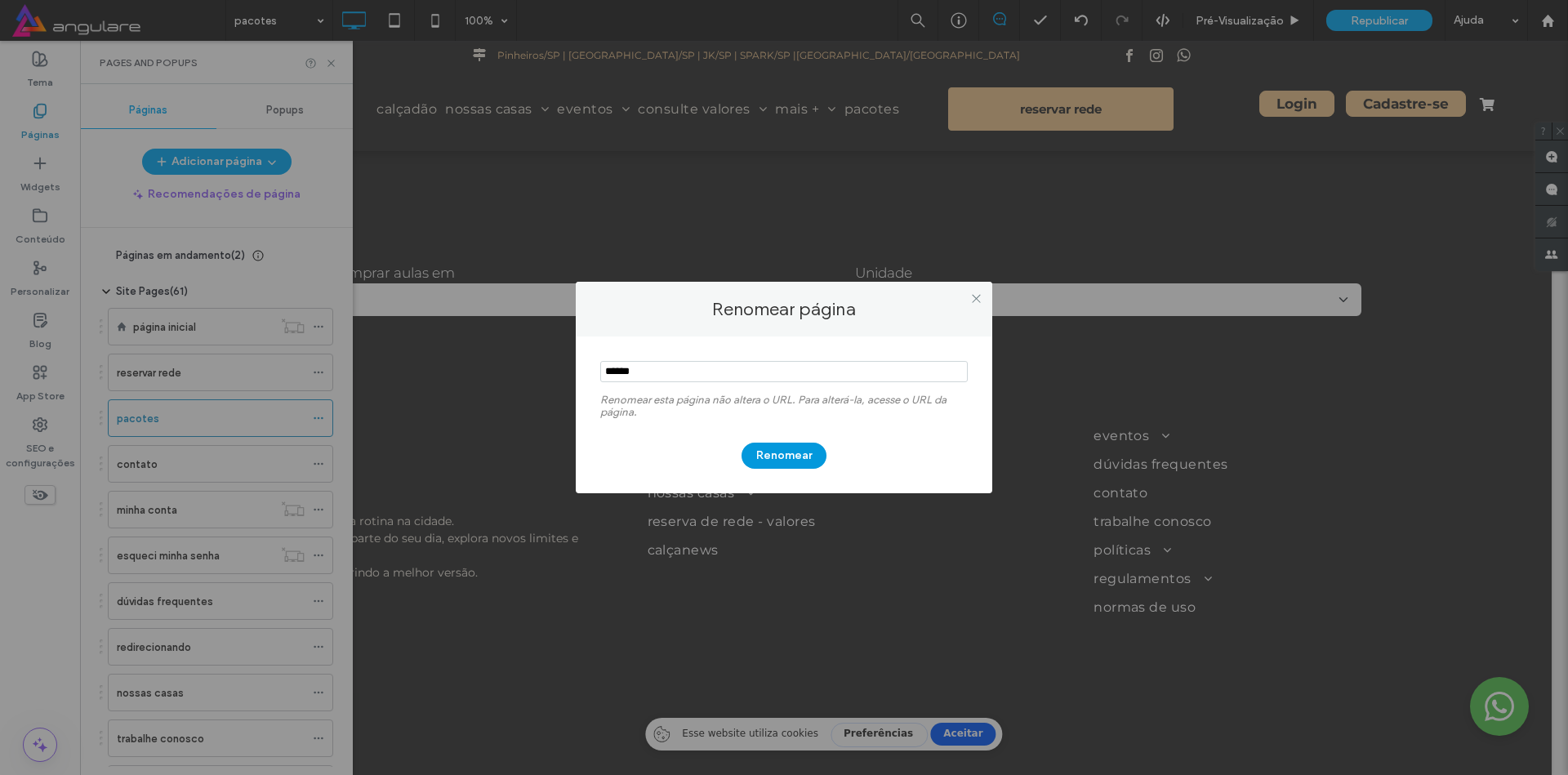
type input "******"
click at [792, 449] on button "Renomear" at bounding box center [784, 455] width 85 height 26
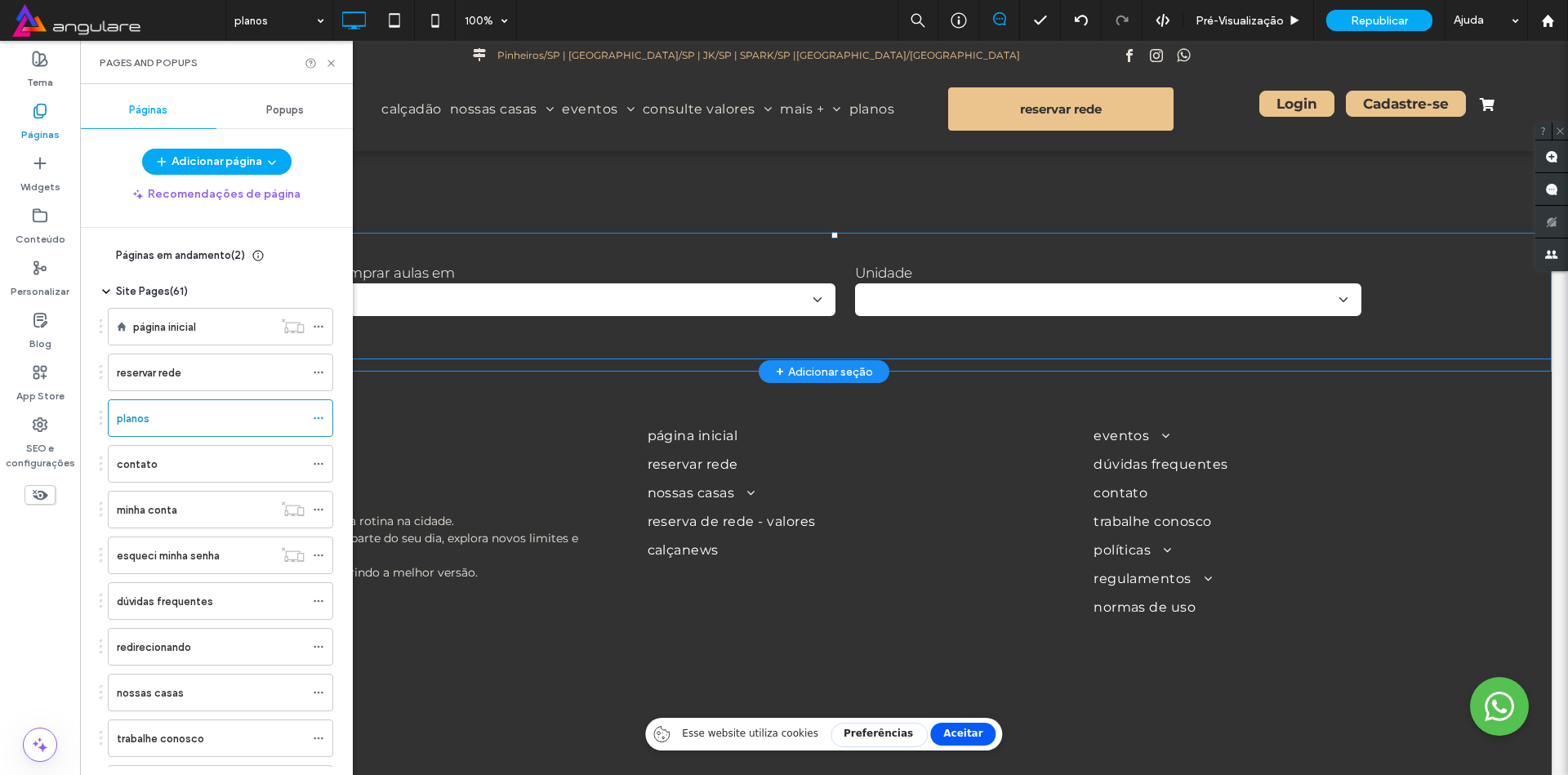
click at [558, 246] on div "**********" at bounding box center [835, 296] width 1433 height 102
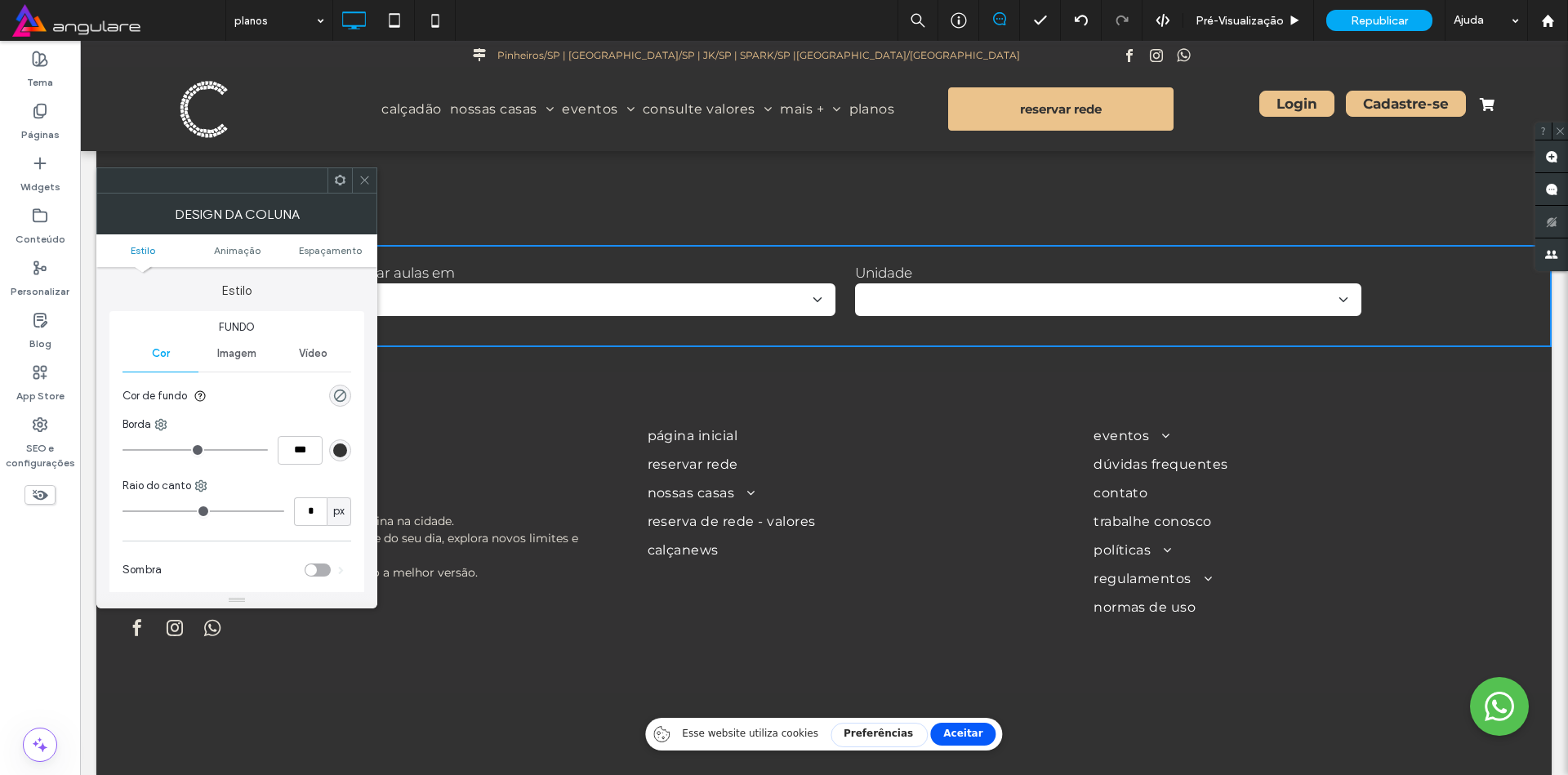
click at [367, 177] on icon at bounding box center [364, 180] width 12 height 12
